Goal: Information Seeking & Learning: Learn about a topic

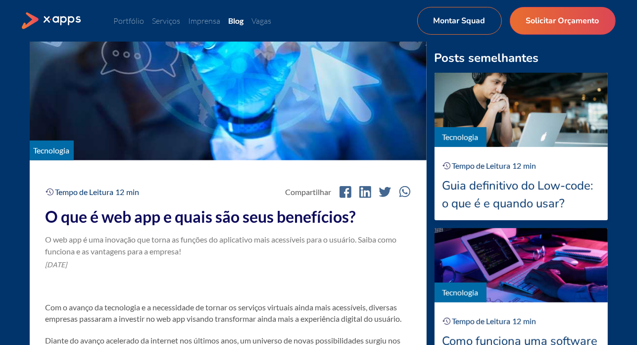
scroll to position [247, 0]
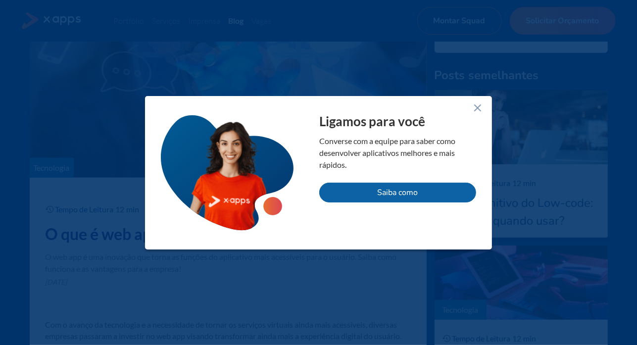
click at [480, 107] on icon at bounding box center [477, 108] width 12 height 12
click at [480, 107] on img at bounding box center [520, 127] width 173 height 74
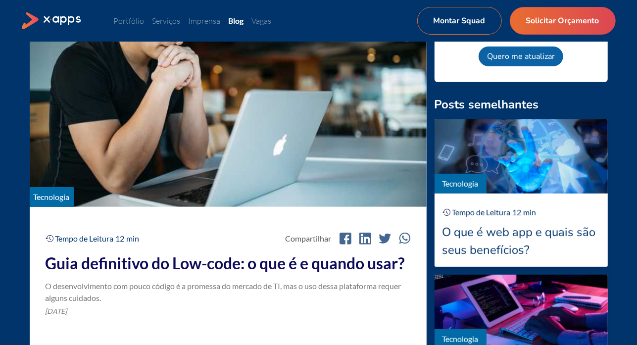
scroll to position [99, 0]
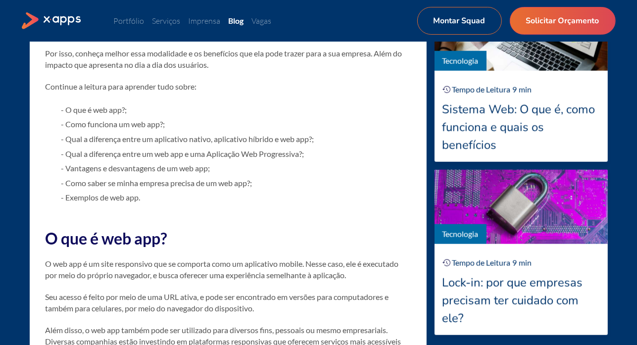
scroll to position [742, 0]
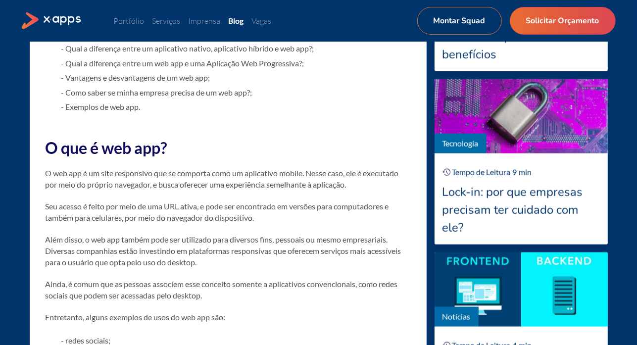
drag, startPoint x: 98, startPoint y: 166, endPoint x: 128, endPoint y: 186, distance: 35.7
click at [119, 180] on p "O web app é um site responsivo que se comporta como um aplicativo mobile. Nesse…" at bounding box center [228, 178] width 365 height 23
drag, startPoint x: 128, startPoint y: 186, endPoint x: 145, endPoint y: 196, distance: 19.8
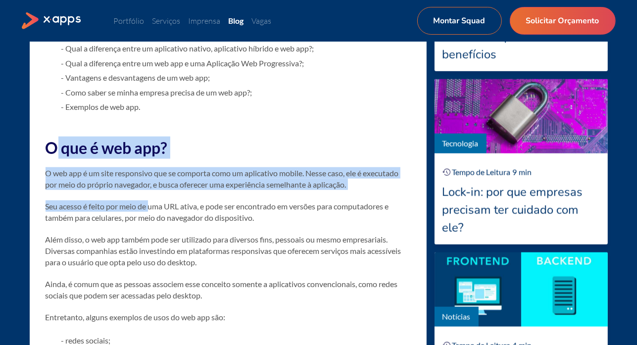
drag, startPoint x: 83, startPoint y: 154, endPoint x: 157, endPoint y: 207, distance: 91.4
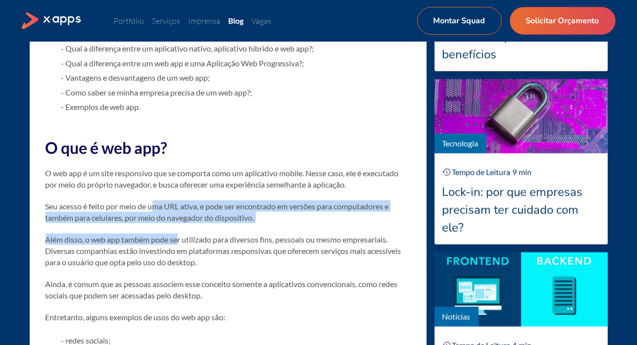
drag, startPoint x: 157, startPoint y: 207, endPoint x: 177, endPoint y: 226, distance: 27.3
drag, startPoint x: 177, startPoint y: 226, endPoint x: 116, endPoint y: 200, distance: 66.3
click at [46, 150] on h2 "O que é web app?" at bounding box center [228, 148] width 365 height 22
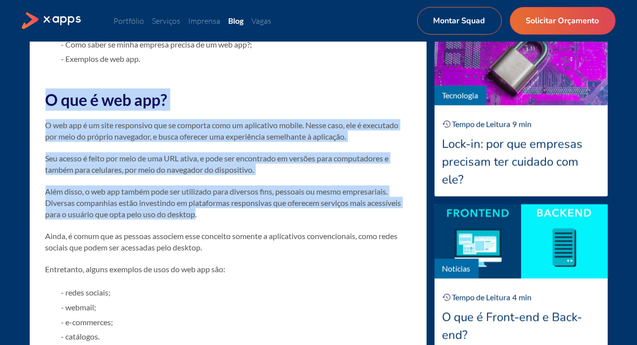
scroll to position [792, 0]
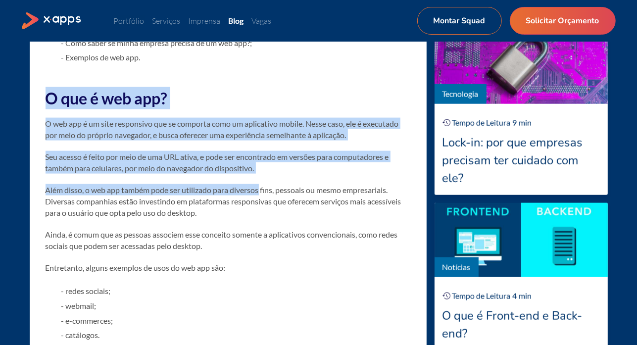
drag, startPoint x: 45, startPoint y: 150, endPoint x: 240, endPoint y: 185, distance: 198.0
click at [238, 185] on p "Além disso, o web app também pode ser utilizado para diversos fins, pessoais ou…" at bounding box center [228, 201] width 365 height 35
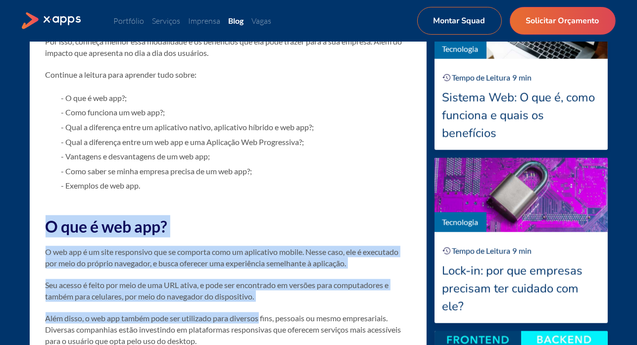
scroll to position [594, 0]
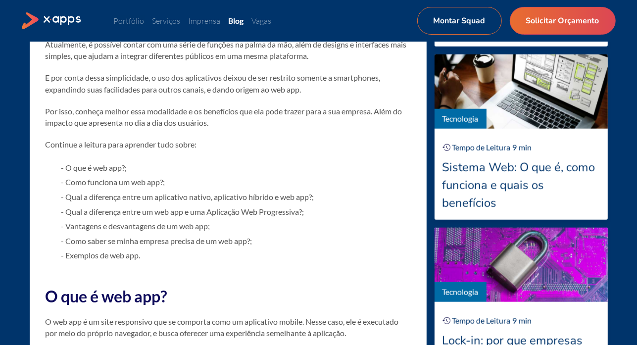
click at [46, 195] on ul "- O que é web app?; - Como funciona um web app?; - Qual a diferença entre um ap…" at bounding box center [228, 211] width 365 height 102
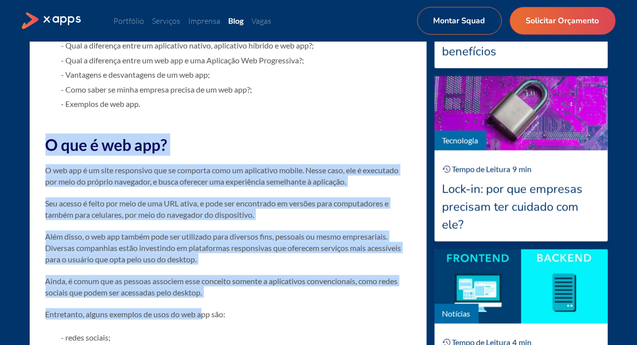
scroll to position [792, 0]
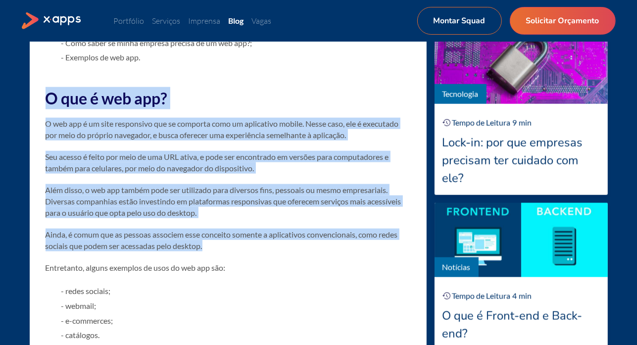
drag, startPoint x: 81, startPoint y: 202, endPoint x: 237, endPoint y: 245, distance: 161.7
copy div "O que é web app? O web app é um site responsivo que se comporta como um aplicat…"
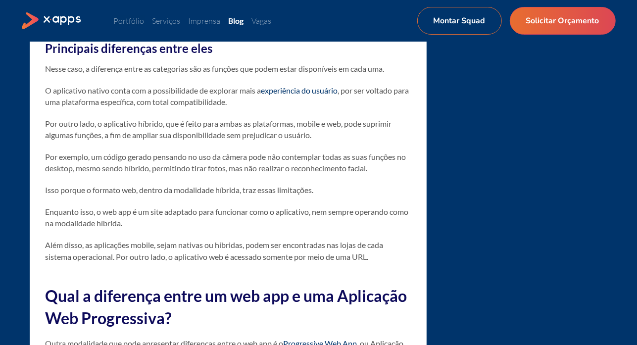
scroll to position [2473, 0]
